Goal: Task Accomplishment & Management: Manage account settings

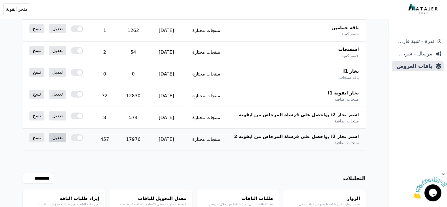
click at [51, 138] on link "تعديل" at bounding box center [57, 137] width 17 height 9
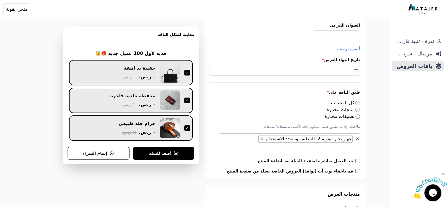
scroll to position [106, 0]
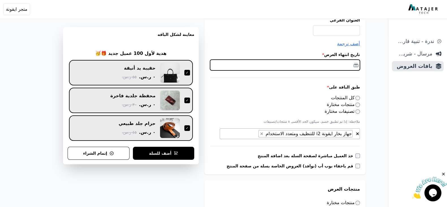
click at [281, 61] on input "text" at bounding box center [285, 65] width 150 height 11
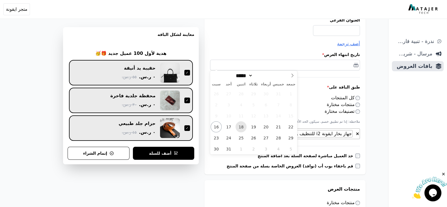
click at [237, 126] on span "18" at bounding box center [240, 126] width 11 height 11
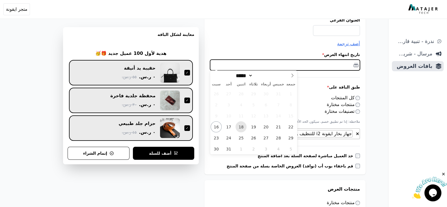
type input "**********"
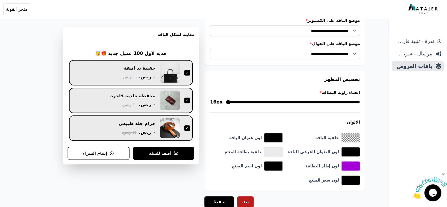
scroll to position [533, 0]
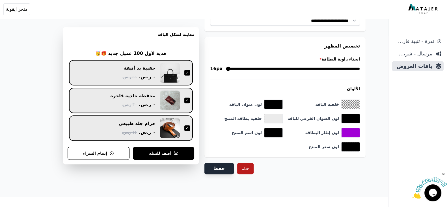
click at [222, 166] on button "حفظ" at bounding box center [218, 168] width 29 height 11
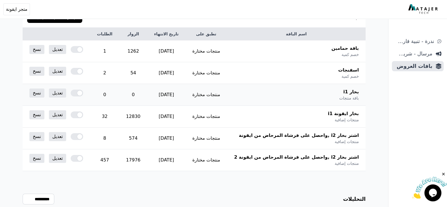
scroll to position [106, 0]
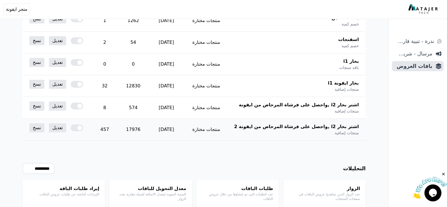
click at [77, 128] on div at bounding box center [77, 127] width 12 height 7
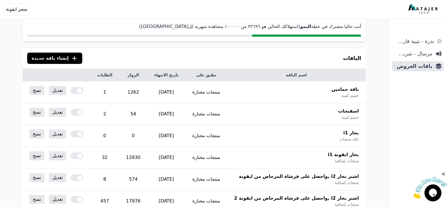
scroll to position [70, 0]
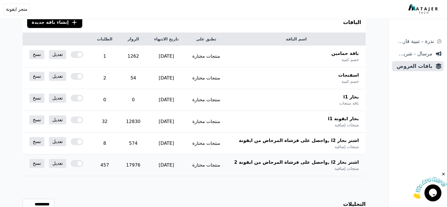
click at [81, 162] on div at bounding box center [77, 163] width 12 height 7
click at [110, 163] on td "457" at bounding box center [104, 165] width 29 height 22
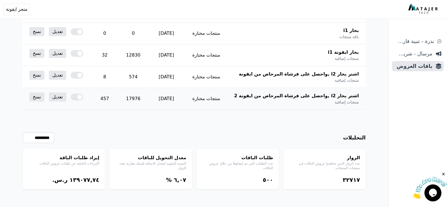
click at [115, 99] on td "457" at bounding box center [104, 99] width 29 height 22
click at [113, 98] on td "457" at bounding box center [104, 99] width 29 height 22
click at [74, 97] on div at bounding box center [77, 96] width 12 height 7
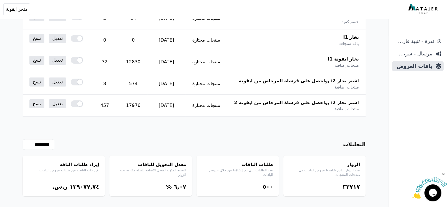
scroll to position [31, 0]
